Goal: Information Seeking & Learning: Learn about a topic

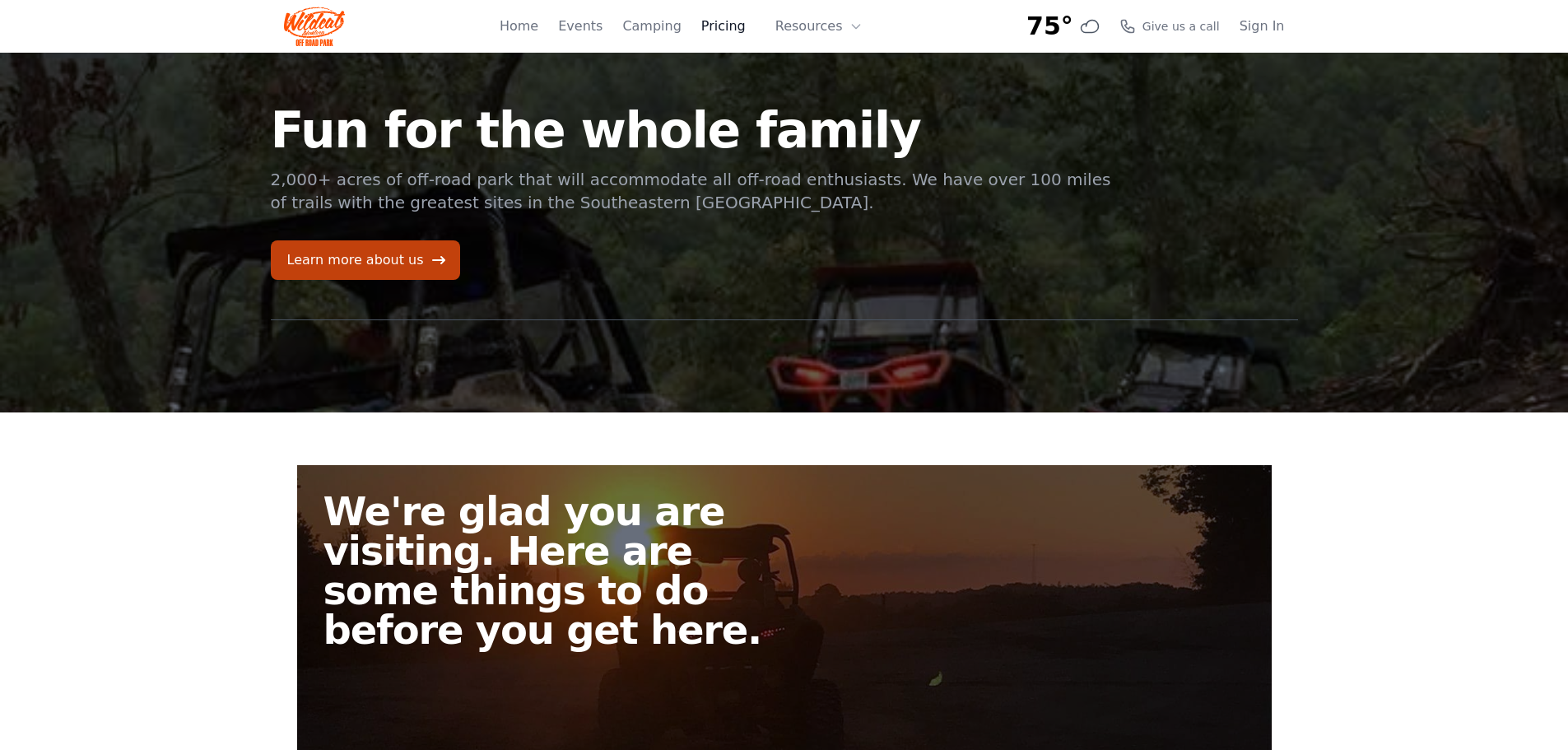
click at [740, 25] on link "Pricing" at bounding box center [723, 26] width 45 height 19
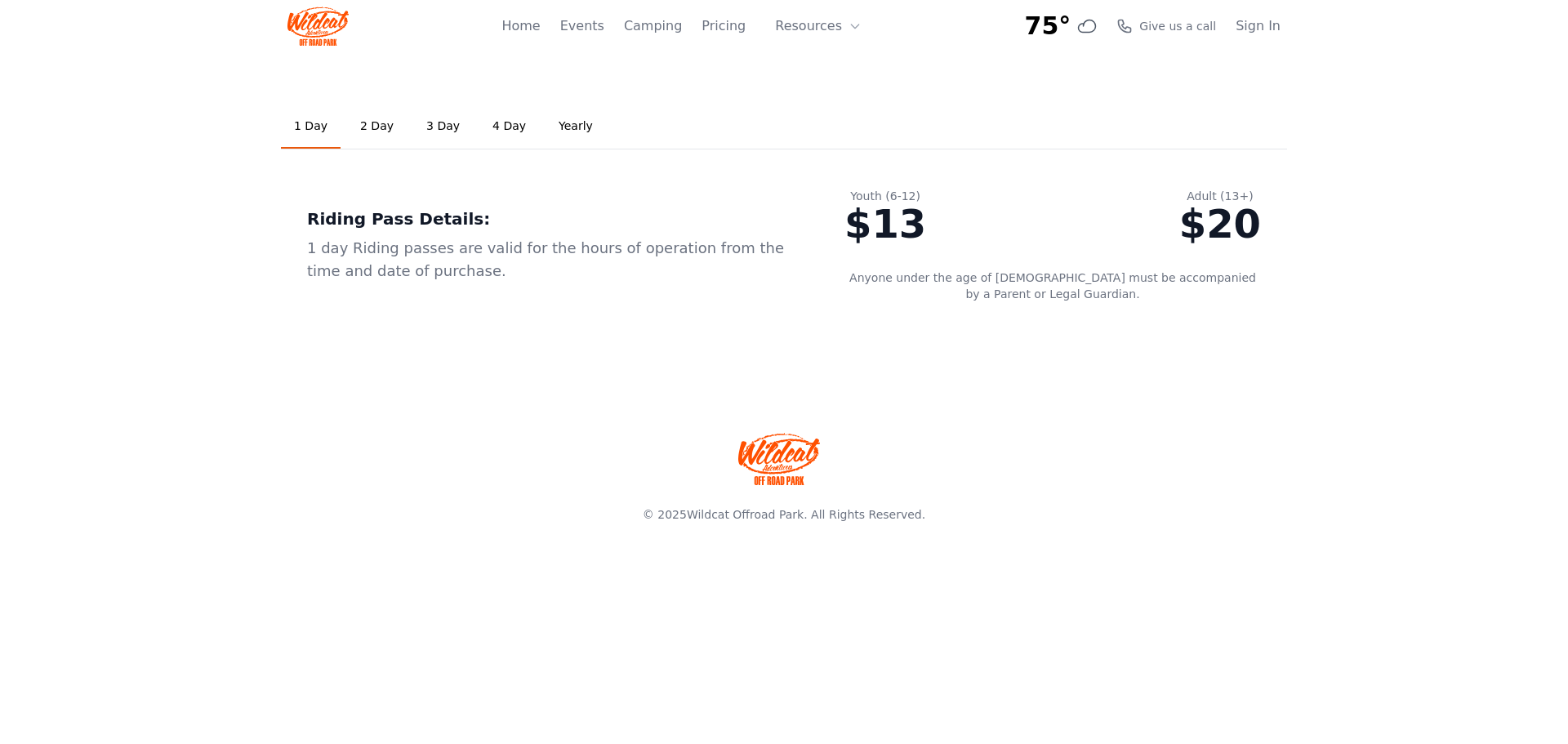
click at [428, 126] on link "3 Day" at bounding box center [443, 126] width 59 height 44
click at [604, 29] on link "Events" at bounding box center [582, 26] width 44 height 19
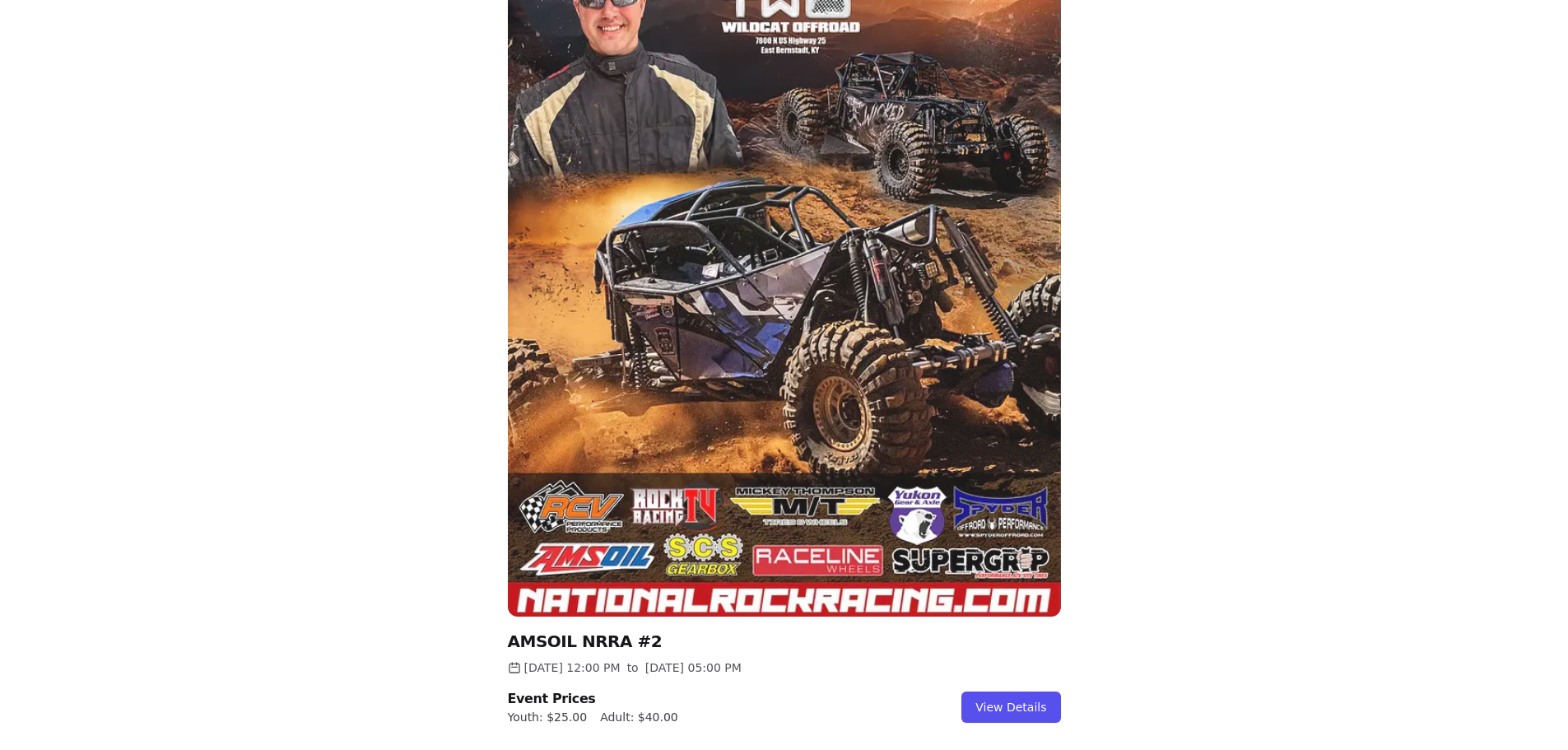
scroll to position [412, 0]
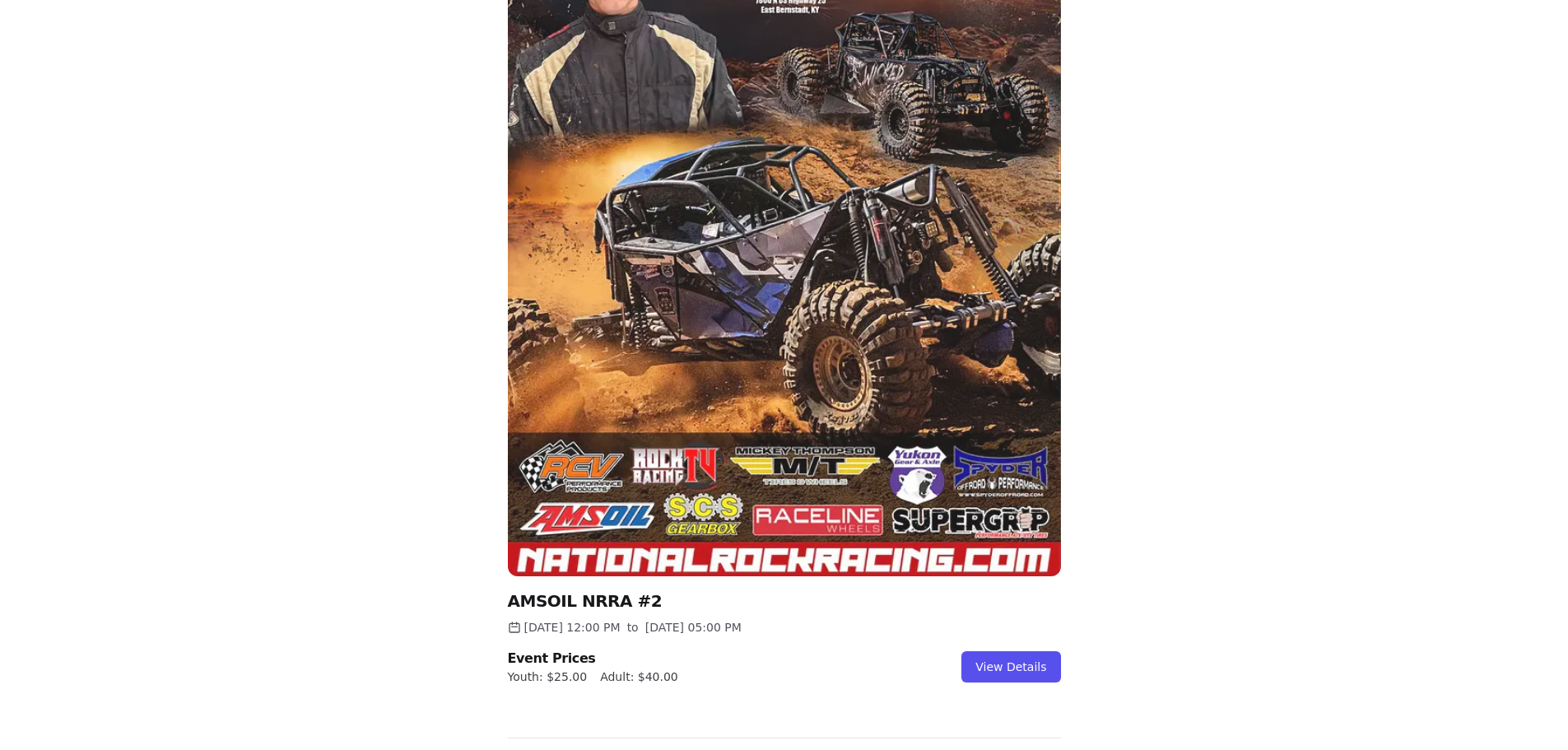
click at [858, 310] on img at bounding box center [784, 202] width 553 height 747
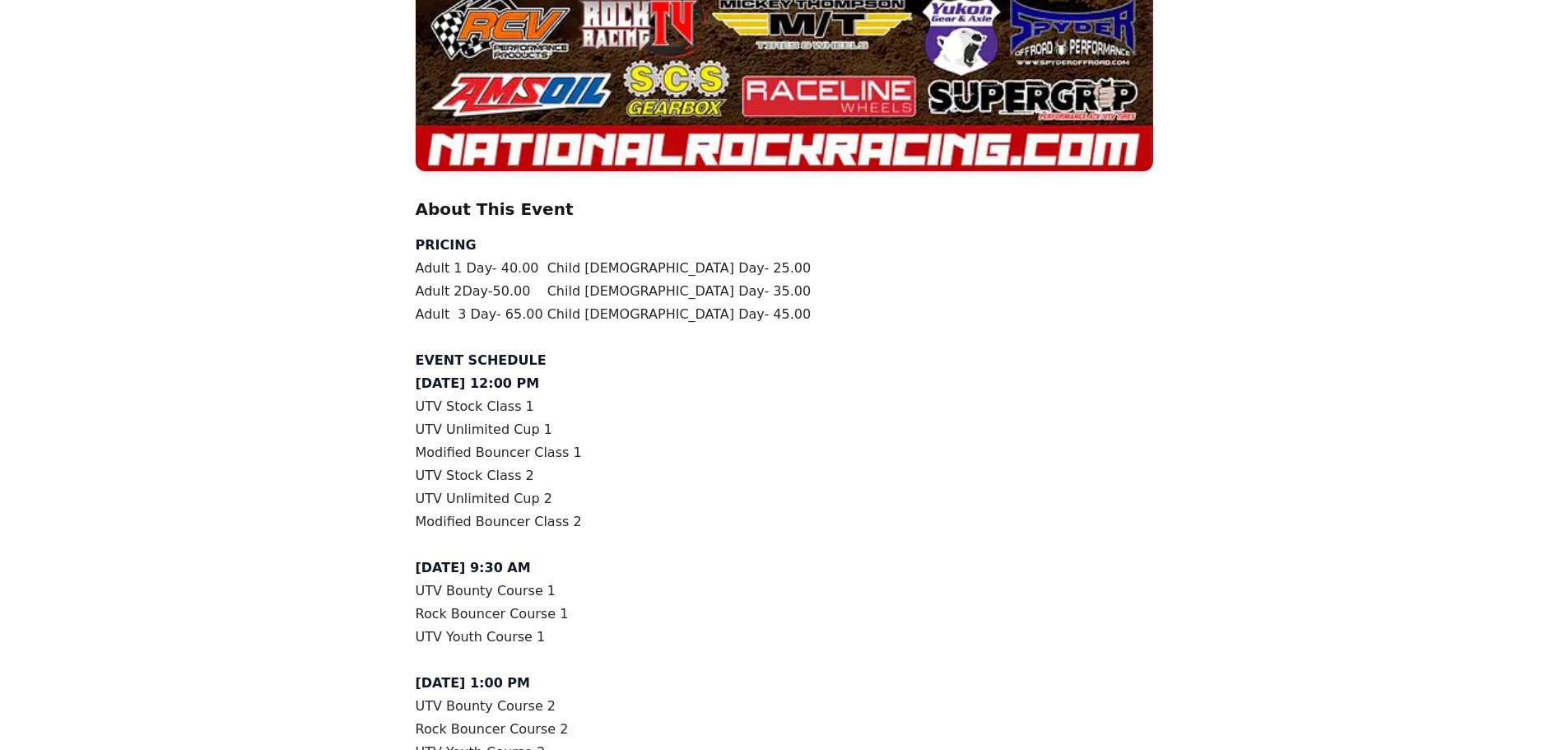
scroll to position [1011, 0]
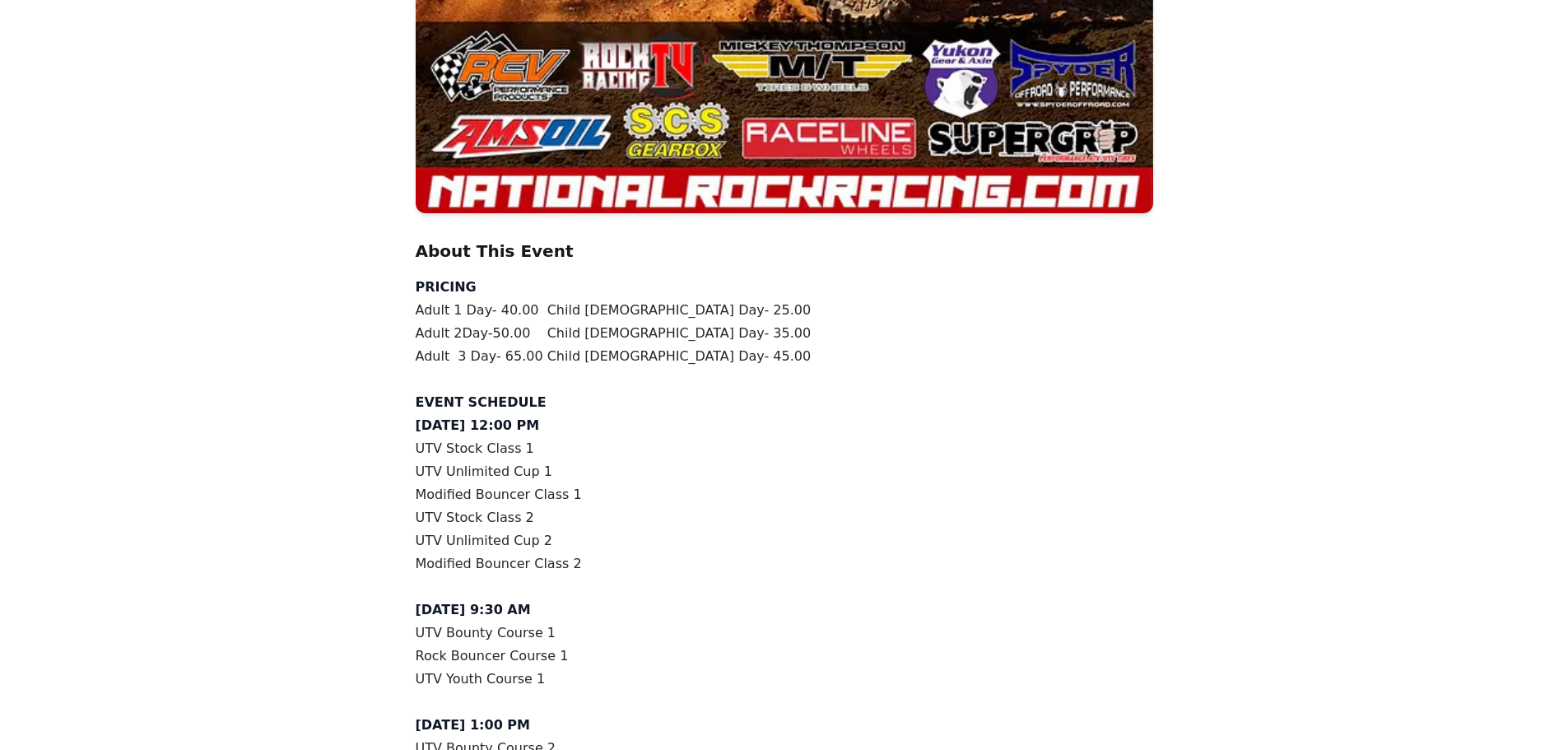
scroll to position [412, 0]
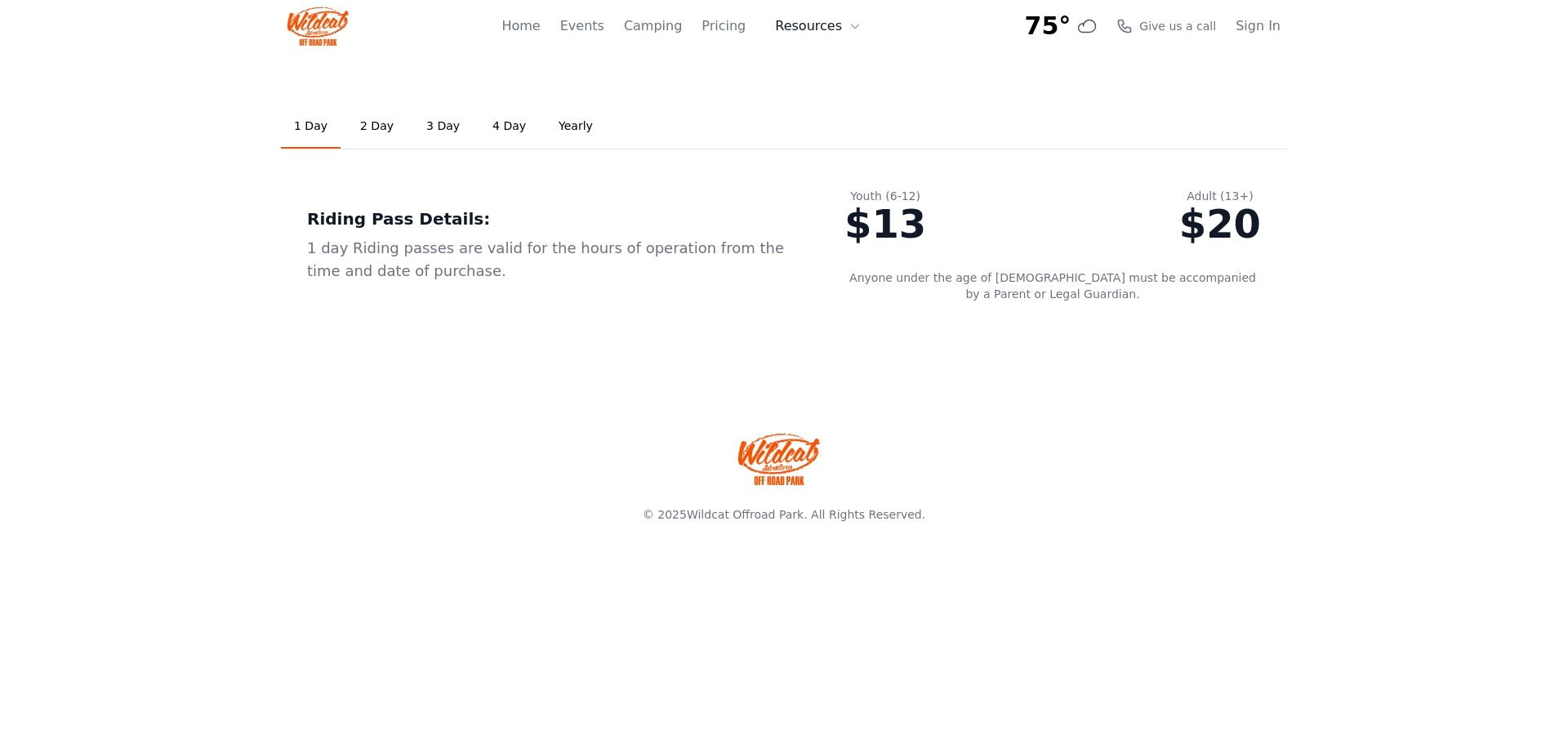
click at [805, 28] on button "Resources" at bounding box center [817, 26] width 106 height 33
click at [831, 73] on link "About" at bounding box center [843, 66] width 156 height 29
